Goal: Information Seeking & Learning: Find specific fact

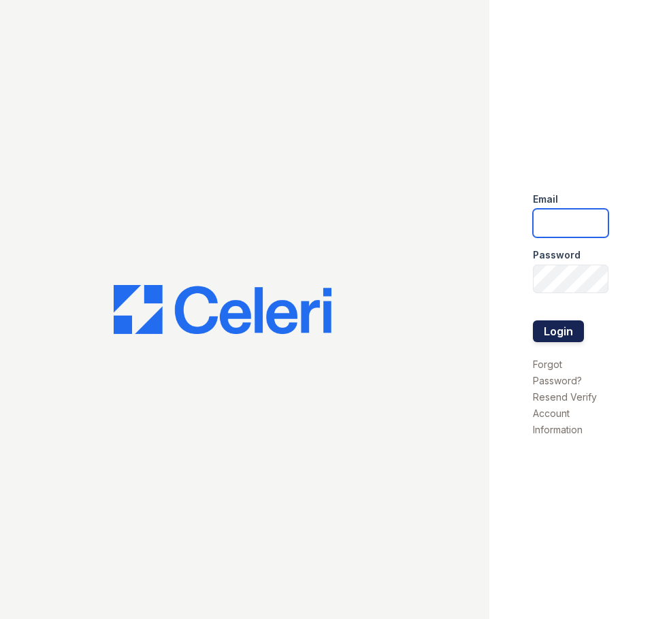
type input "[EMAIL_ADDRESS][DOMAIN_NAME]"
click at [553, 324] on button "Login" at bounding box center [558, 331] width 51 height 22
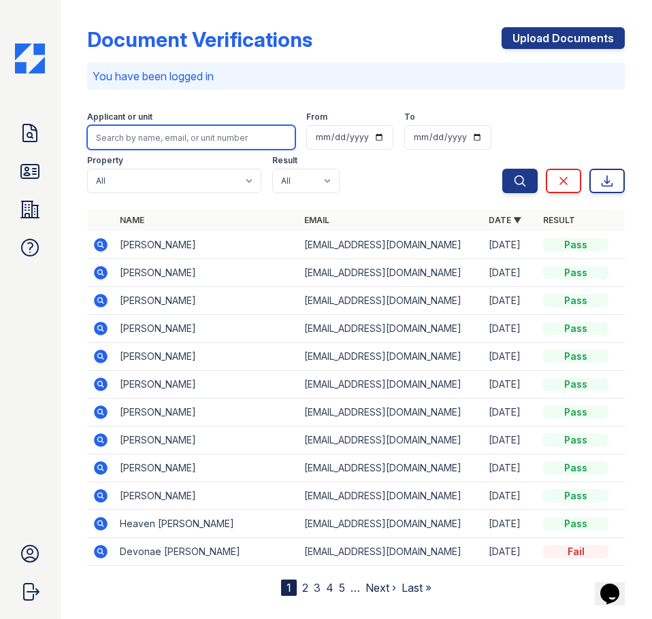
click at [207, 145] on input "search" at bounding box center [191, 137] width 208 height 24
type input "victor"
click at [502, 169] on button "Search" at bounding box center [519, 181] width 35 height 24
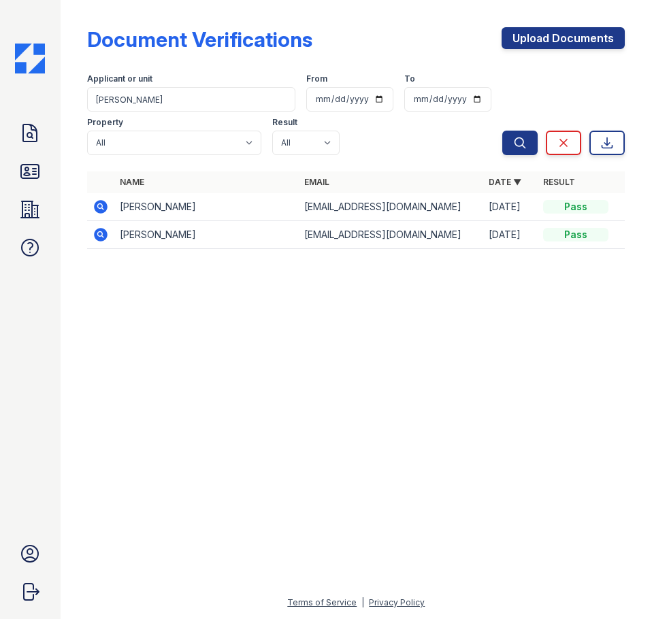
click at [99, 210] on icon at bounding box center [102, 207] width 14 height 14
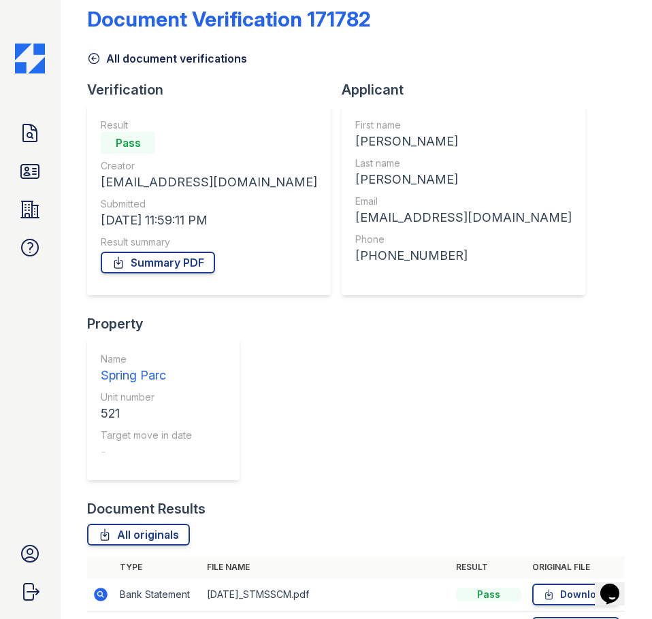
scroll to position [54, 0]
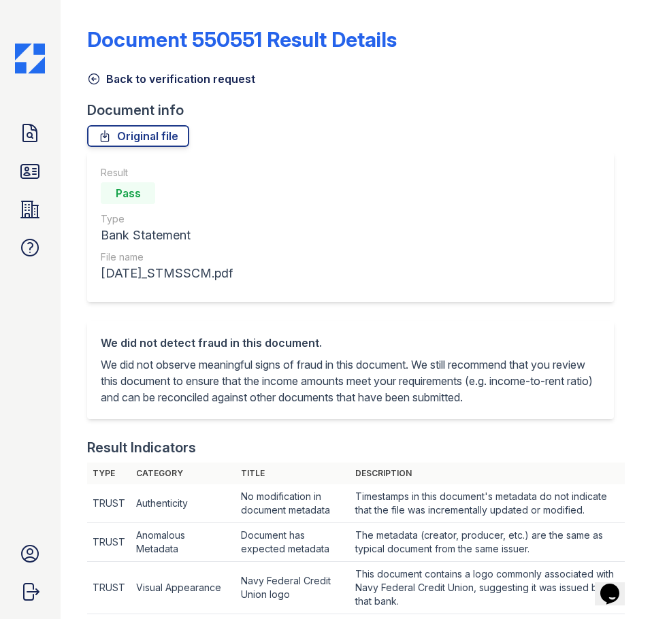
click at [94, 80] on icon at bounding box center [94, 79] width 10 height 10
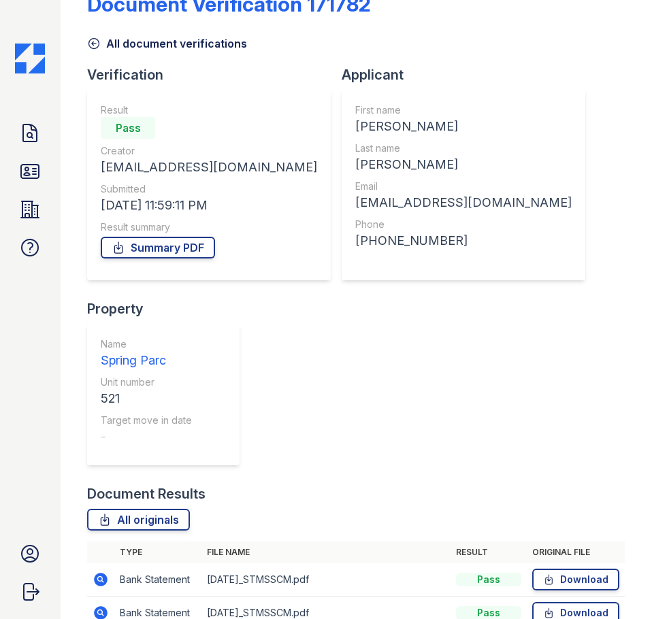
scroll to position [54, 0]
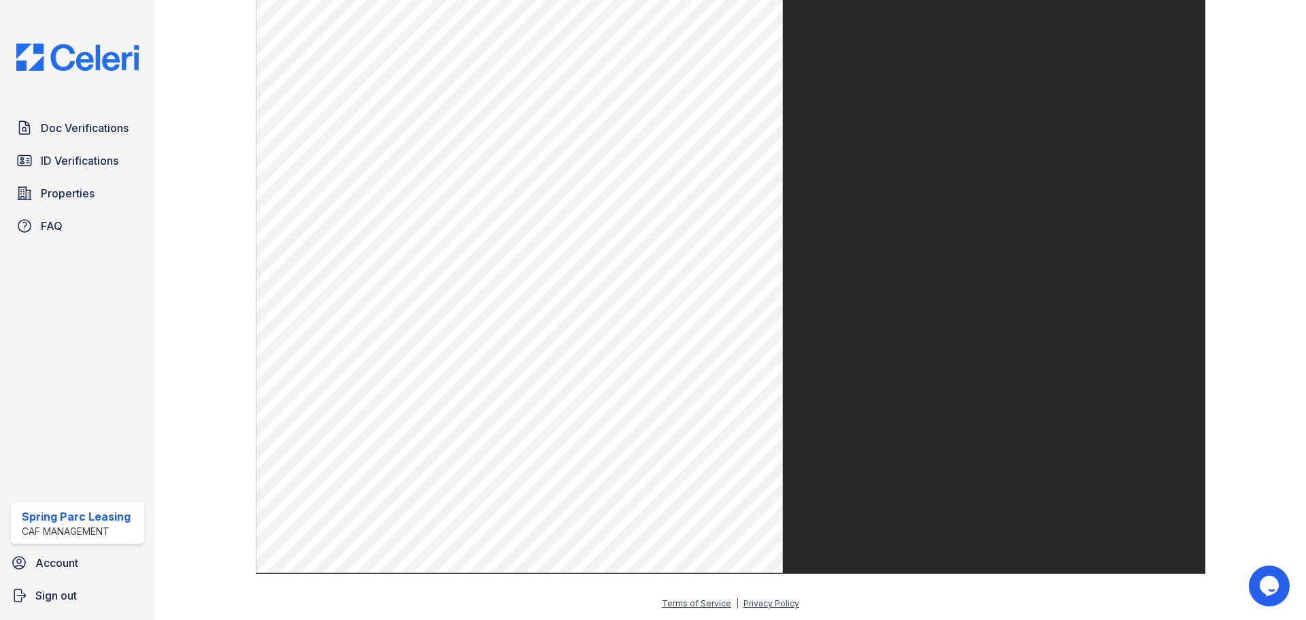
scroll to position [731, 0]
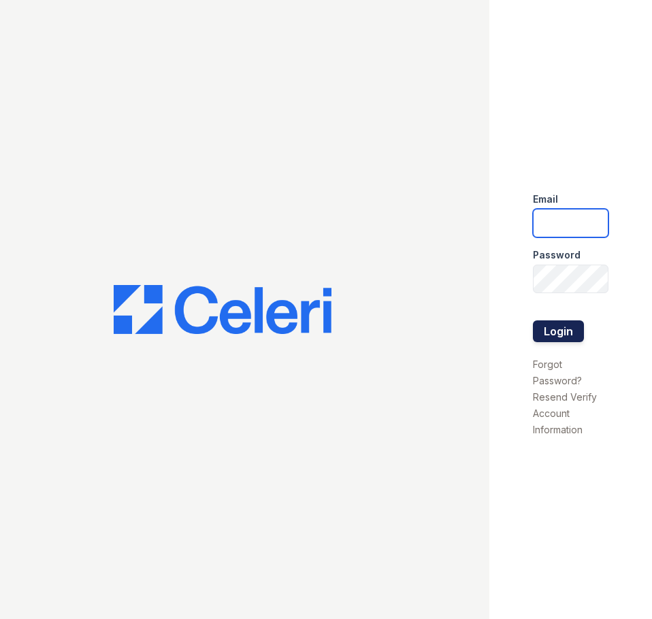
type input "[EMAIL_ADDRESS][DOMAIN_NAME]"
click at [547, 331] on button "Login" at bounding box center [558, 331] width 51 height 22
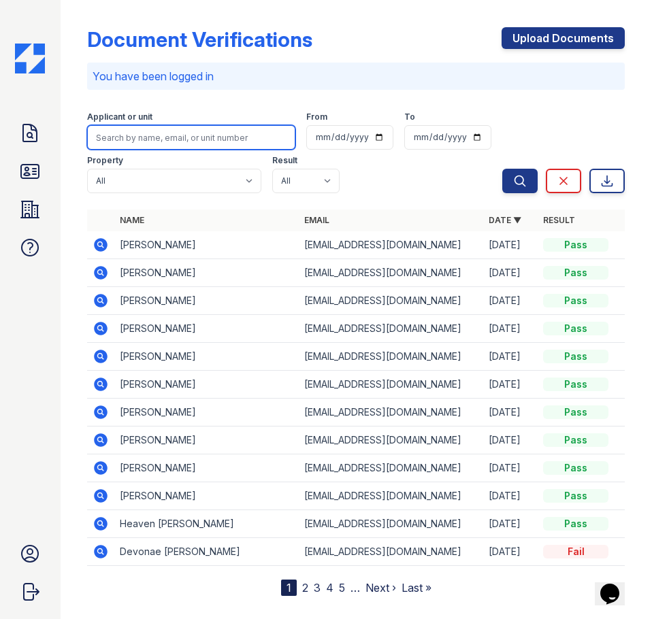
click at [208, 144] on input "search" at bounding box center [191, 137] width 208 height 24
type input "WOODHOUSE"
click at [502, 169] on button "Search" at bounding box center [519, 181] width 35 height 24
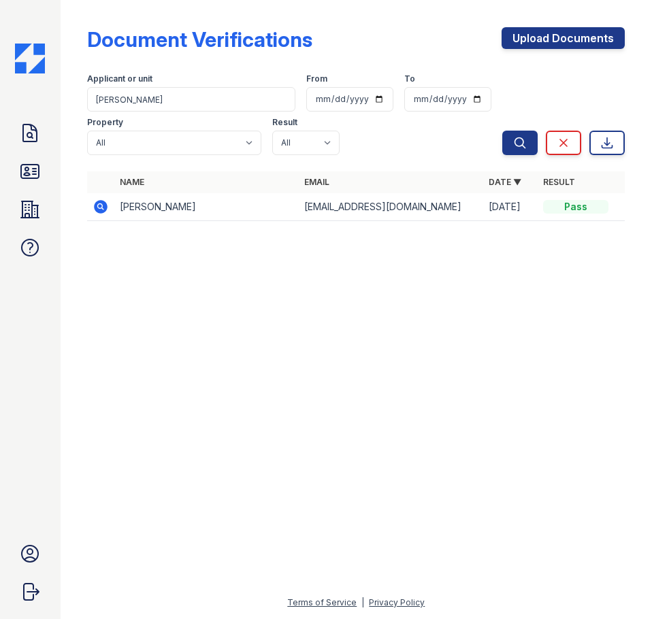
click at [103, 208] on icon at bounding box center [102, 207] width 14 height 14
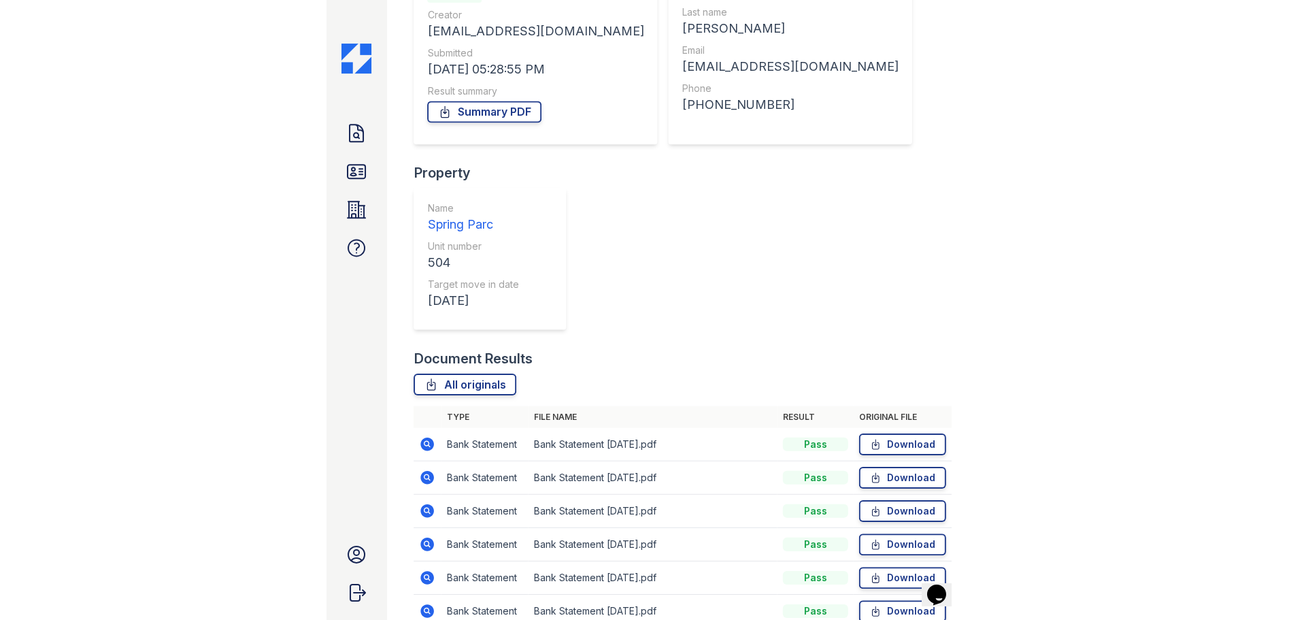
scroll to position [239, 0]
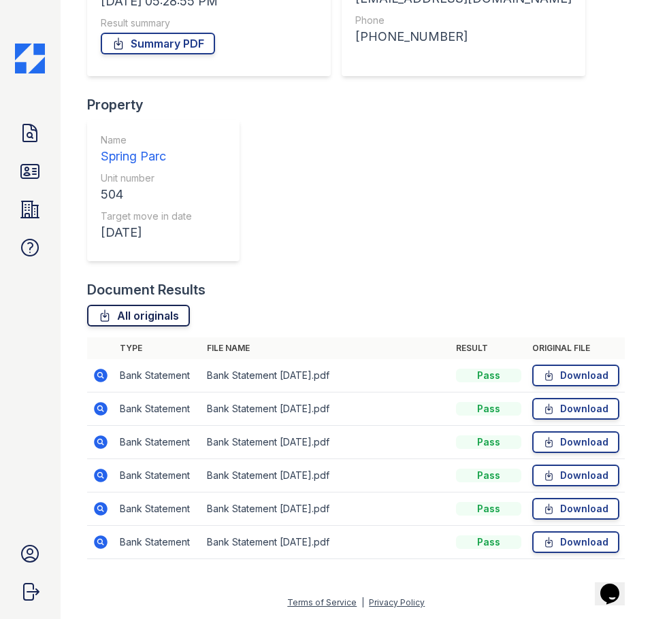
click at [131, 324] on link "All originals" at bounding box center [138, 316] width 103 height 22
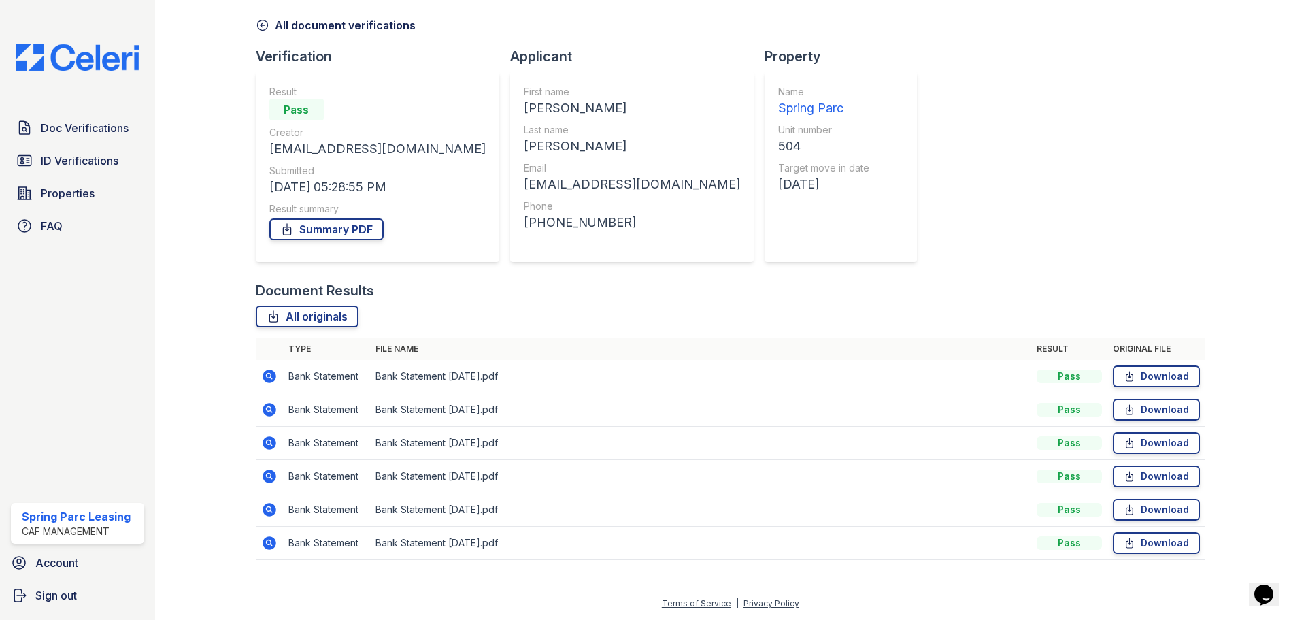
scroll to position [54, 0]
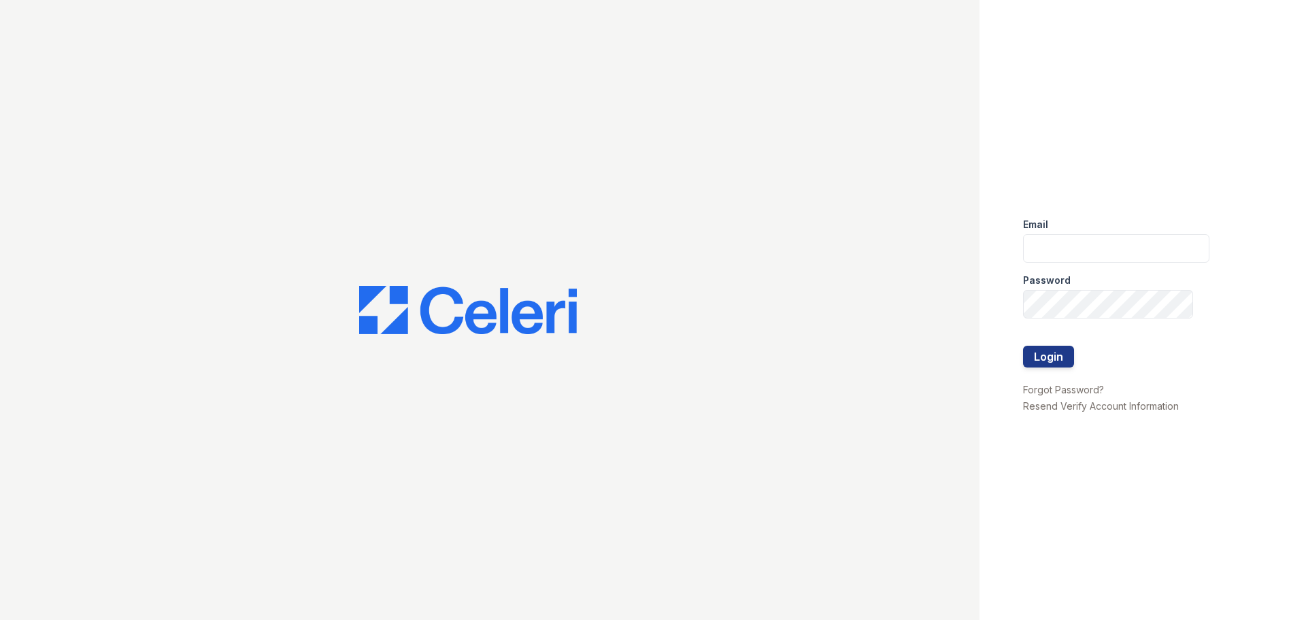
type input "[EMAIL_ADDRESS][DOMAIN_NAME]"
click at [1057, 356] on button "Login" at bounding box center [1048, 357] width 51 height 22
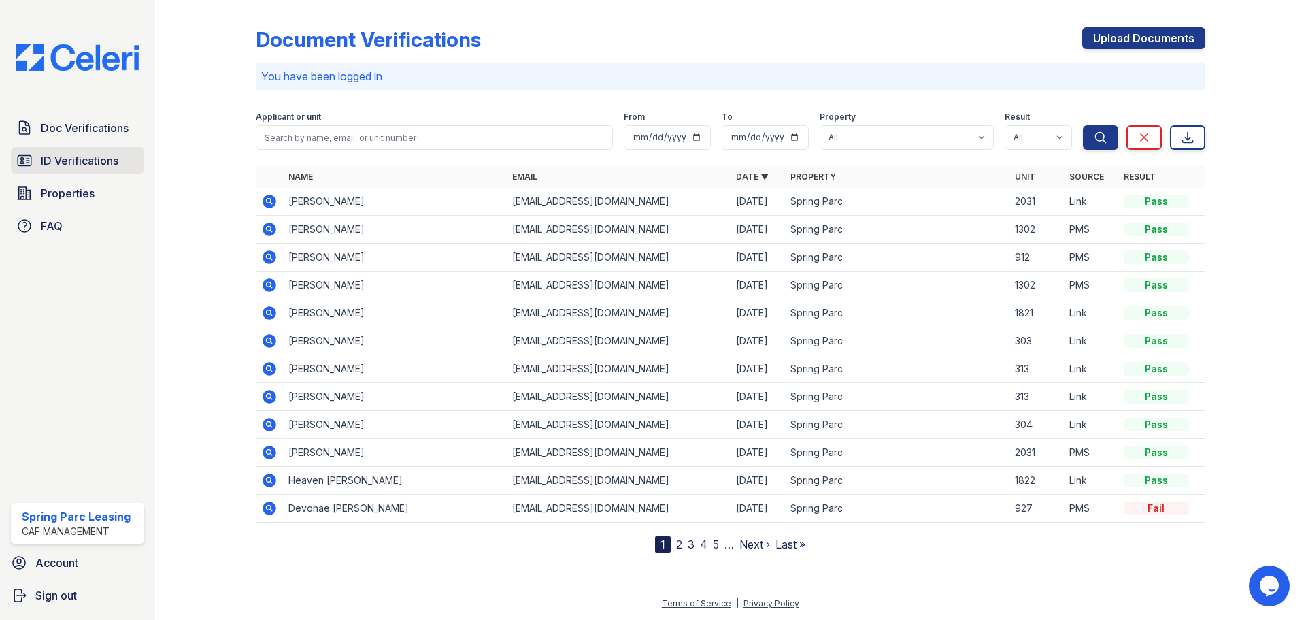
click at [115, 155] on span "ID Verifications" at bounding box center [80, 160] width 78 height 16
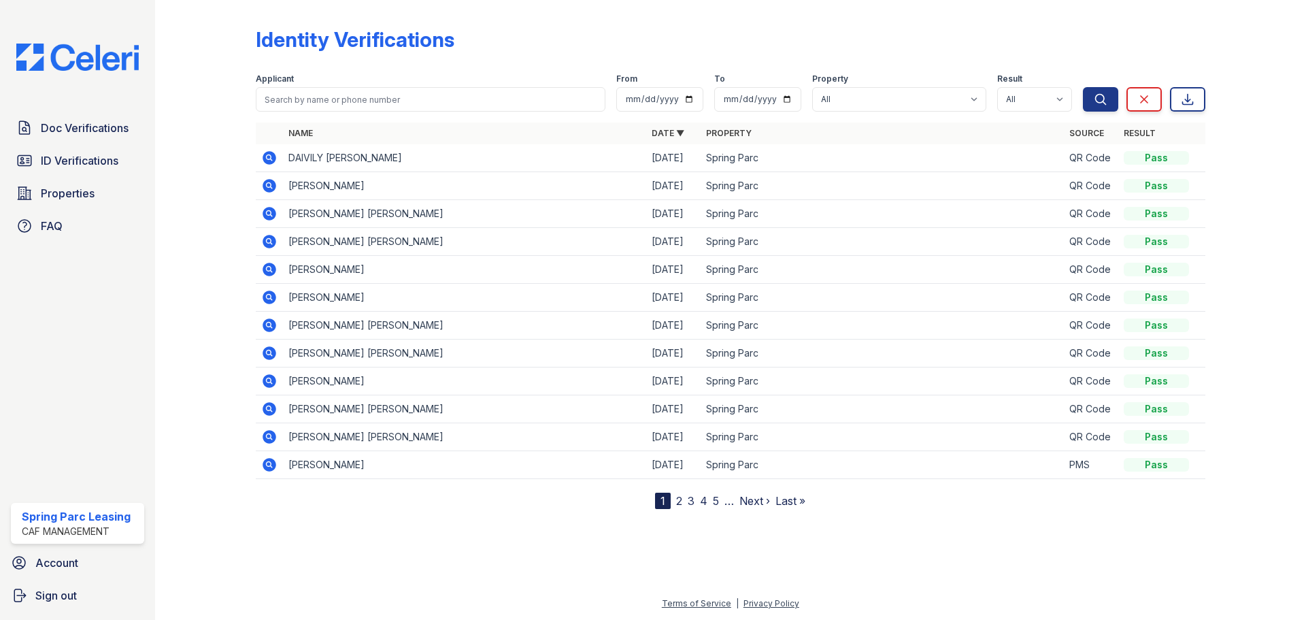
click at [266, 160] on icon at bounding box center [270, 158] width 14 height 14
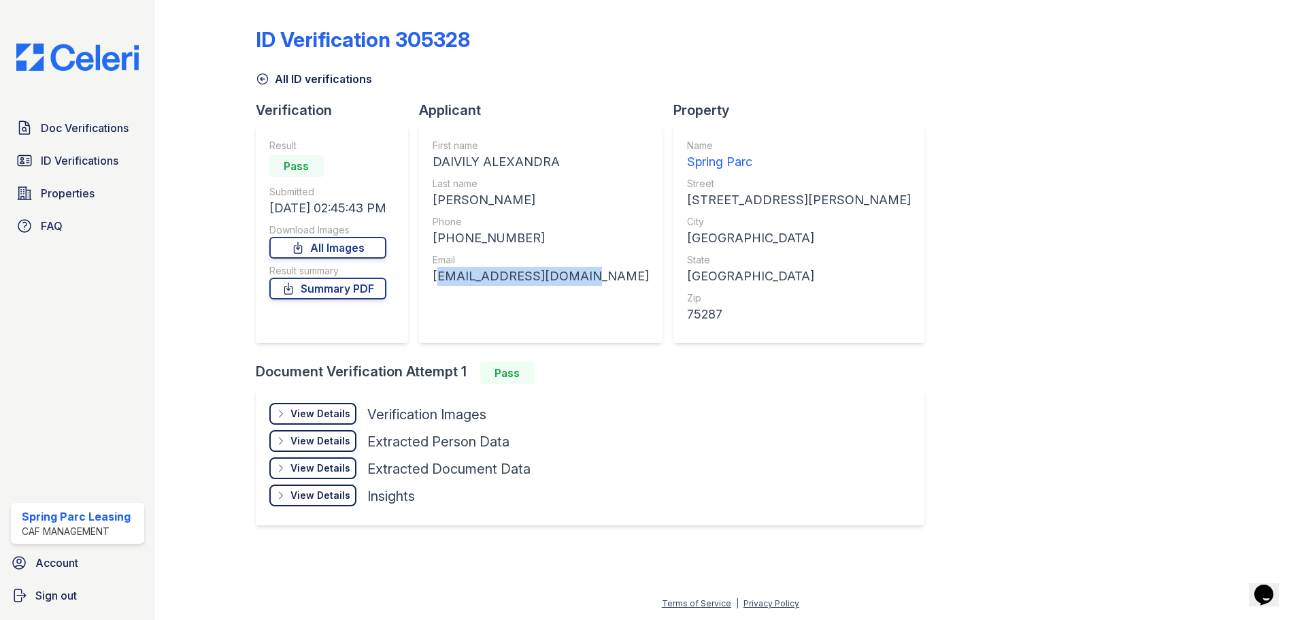
drag, startPoint x: 570, startPoint y: 275, endPoint x: 438, endPoint y: 280, distance: 132.1
click at [438, 280] on div "First name DAIVILY ALEXANDRA Last name LOPEZ PEREZ Phone +12142436240 Email dai…" at bounding box center [541, 234] width 244 height 218
copy div "daivilylopez@yahoo.es"
drag, startPoint x: 550, startPoint y: 239, endPoint x: 439, endPoint y: 240, distance: 111.6
click at [439, 240] on div "+12142436240" at bounding box center [541, 238] width 216 height 19
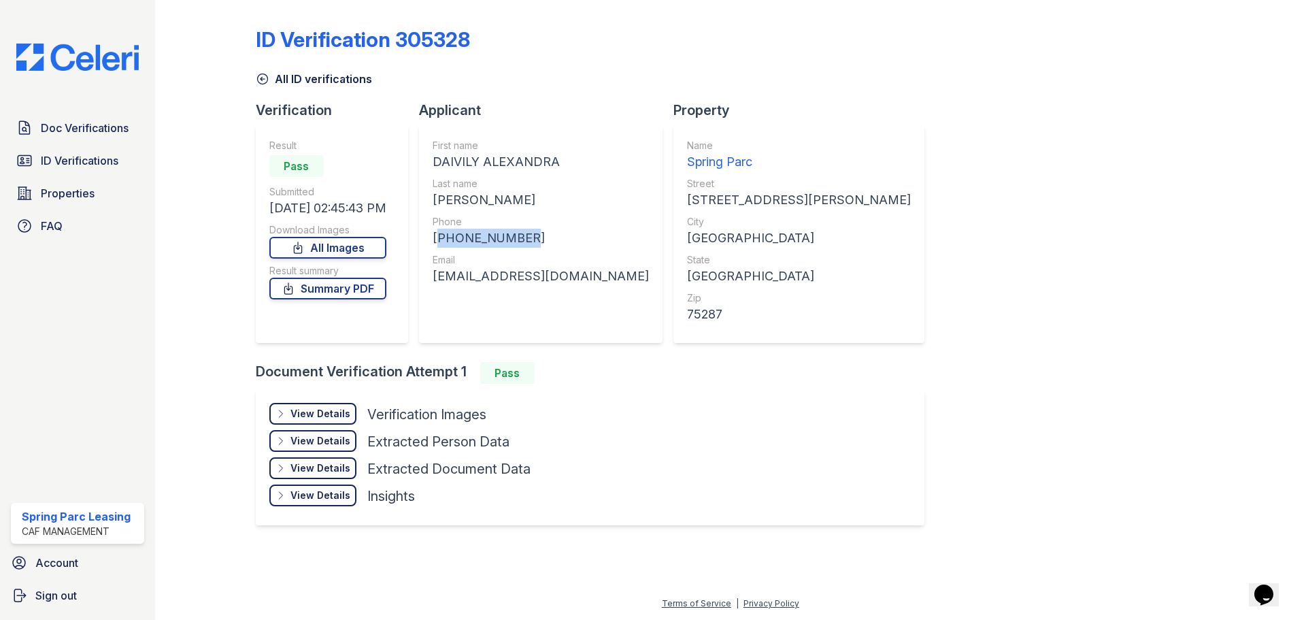
copy div "+12142436240"
drag, startPoint x: 437, startPoint y: 160, endPoint x: 553, endPoint y: 165, distance: 115.8
click at [560, 163] on div "First name DAIVILY ALEXANDRA Last name LOPEZ PEREZ Phone +12142436240 Email dai…" at bounding box center [541, 234] width 244 height 218
copy div "DAIVILY ALEXANDRA"
drag, startPoint x: 437, startPoint y: 202, endPoint x: 527, endPoint y: 205, distance: 89.9
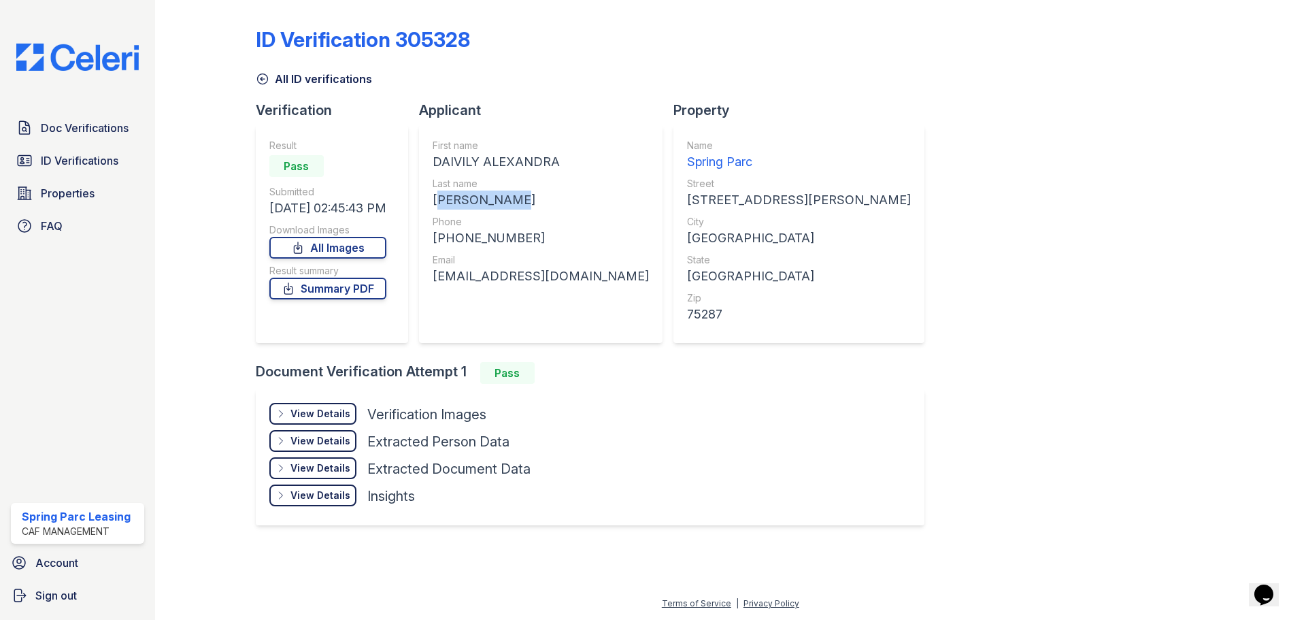
click at [527, 205] on div "First name DAIVILY ALEXANDRA Last name LOPEZ PEREZ Phone +12142436240 Email dai…" at bounding box center [541, 234] width 244 height 218
copy div "LOPEZ PEREZ"
